Goal: Task Accomplishment & Management: Manage account settings

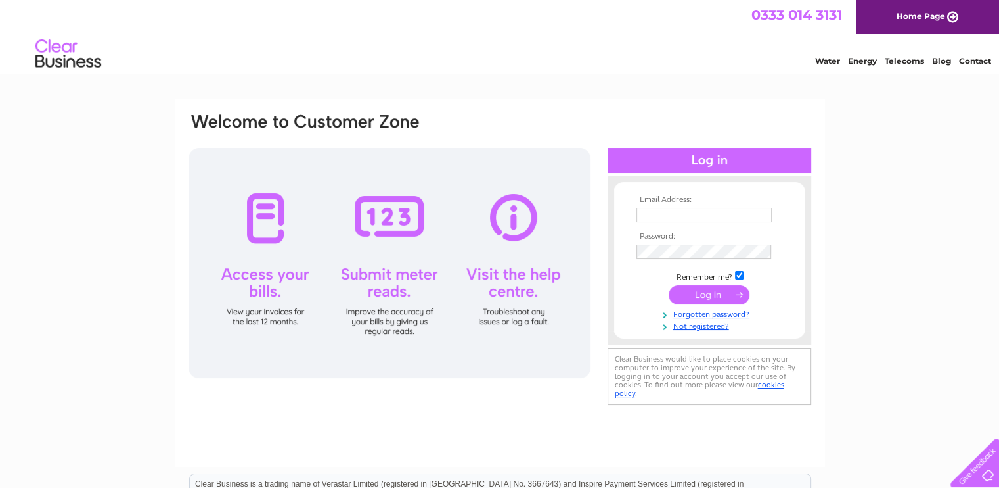
type input "info@velmasimon.com"
click at [723, 297] on input "submit" at bounding box center [709, 294] width 81 height 18
click at [715, 294] on input "submit" at bounding box center [709, 294] width 81 height 18
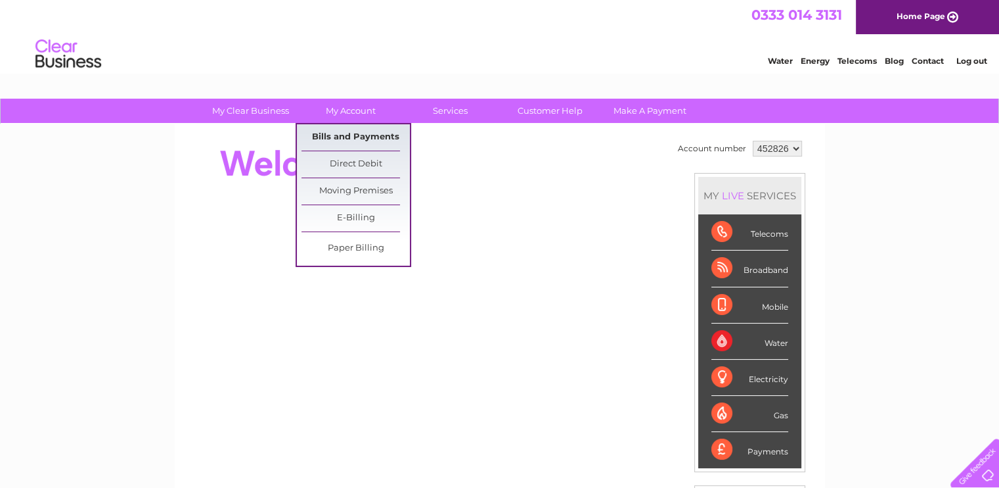
click at [361, 135] on link "Bills and Payments" at bounding box center [356, 137] width 108 height 26
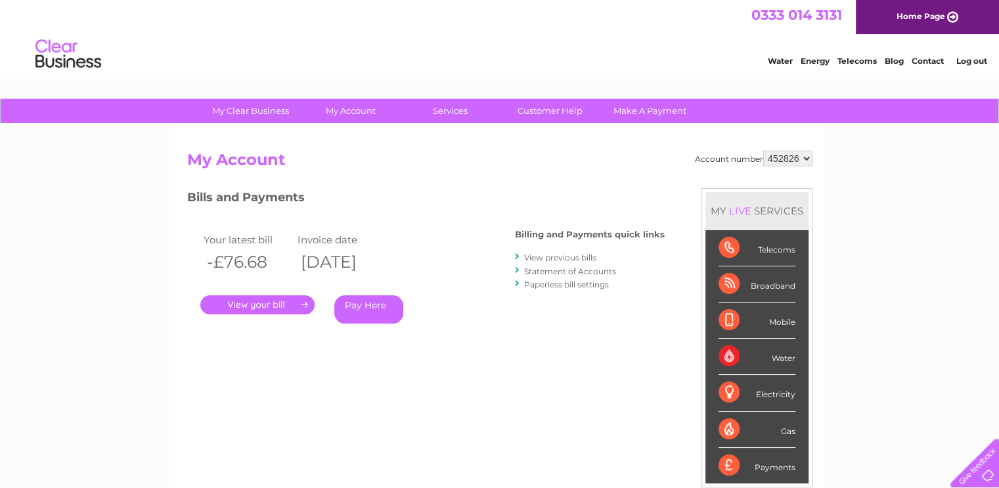
click at [275, 296] on link "." at bounding box center [257, 304] width 114 height 19
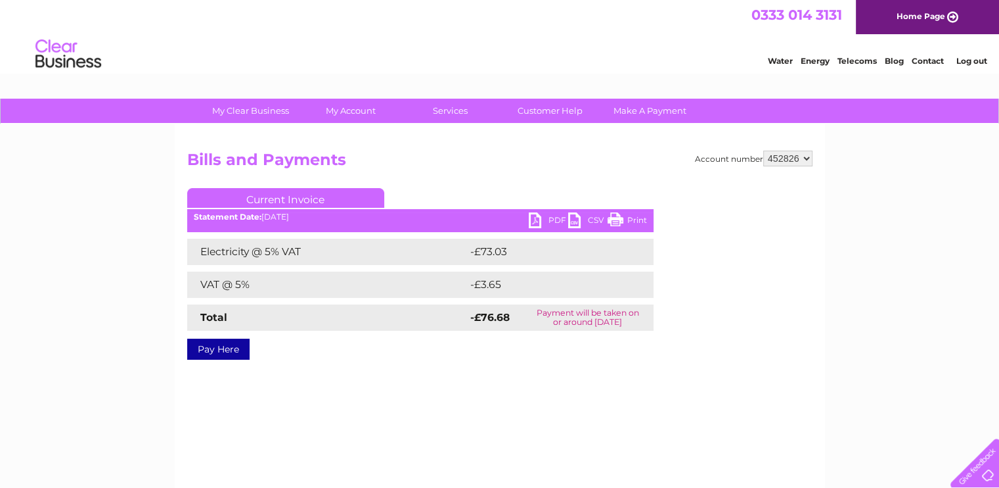
click at [909, 354] on div "My Clear Business Login Details My Details My Preferences Link Account My Accou…" at bounding box center [499, 408] width 999 height 618
click at [321, 200] on link "Current Invoice" at bounding box center [285, 198] width 197 height 20
click at [849, 243] on div "My Clear Business Login Details My Details My Preferences Link Account My Accou…" at bounding box center [499, 408] width 999 height 618
